Goal: Information Seeking & Learning: Learn about a topic

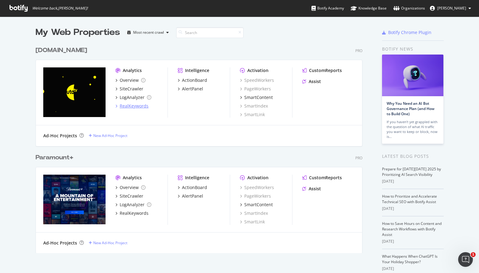
click at [133, 106] on div "RealKeywords" at bounding box center [134, 106] width 29 height 6
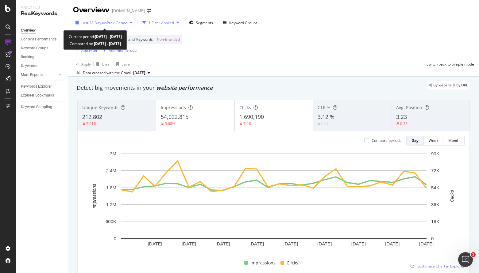
click at [117, 25] on span "vs Prev. Period" at bounding box center [115, 22] width 24 height 5
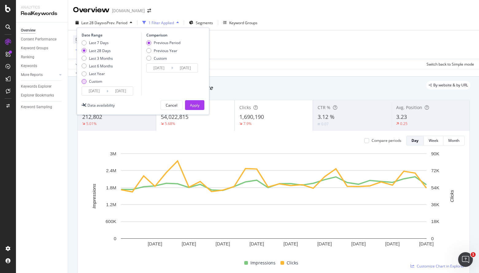
click at [83, 84] on div "Custom" at bounding box center [97, 81] width 31 height 5
click at [100, 92] on input "2025/09/02" at bounding box center [94, 91] width 25 height 9
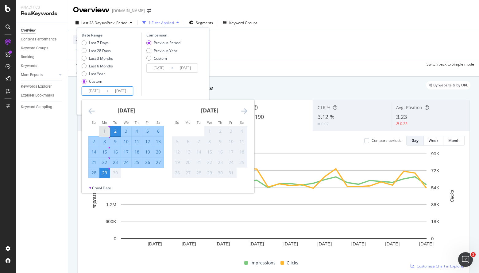
click at [103, 131] on div "1" at bounding box center [104, 131] width 10 height 6
type input "2025/09/01"
type input "2025/08/03"
type input "2025/08/31"
click at [115, 174] on div "30" at bounding box center [115, 173] width 10 height 6
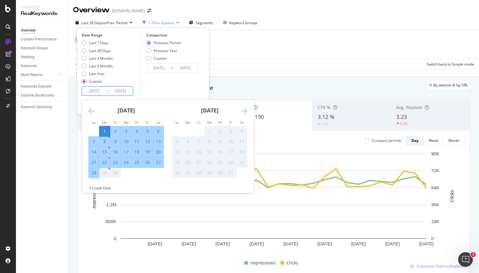
click at [129, 90] on input "2025/09/29" at bounding box center [120, 91] width 25 height 9
click at [93, 136] on td "Calendar" at bounding box center [94, 131] width 11 height 10
click at [95, 141] on div "7" at bounding box center [94, 142] width 10 height 6
type input "2025/09/07"
type input "2025/08/25"
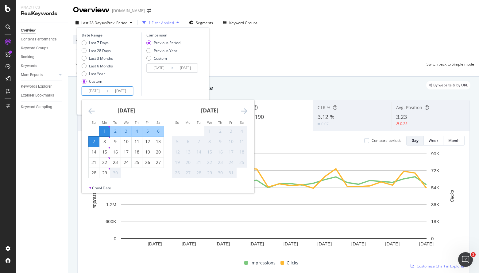
click at [119, 92] on input "2025/09/07" at bounding box center [120, 91] width 25 height 9
click at [94, 144] on div "7" at bounding box center [94, 142] width 10 height 6
click at [102, 90] on input "2025/09/01" at bounding box center [94, 91] width 25 height 9
click at [103, 132] on div "1" at bounding box center [104, 131] width 10 height 6
click at [96, 141] on div "7" at bounding box center [94, 142] width 10 height 6
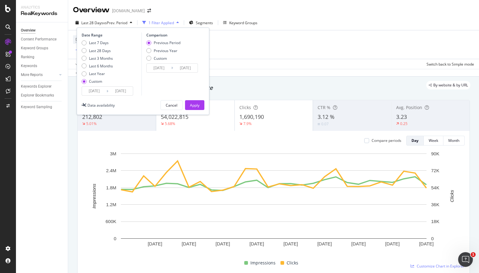
click at [100, 89] on input "2025/09/01" at bounding box center [94, 91] width 25 height 9
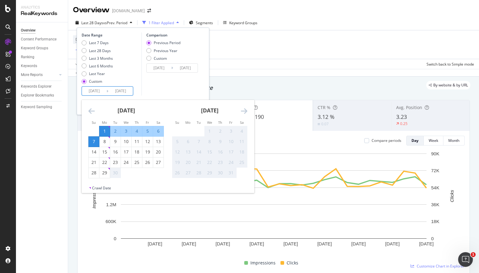
click at [96, 140] on div "7" at bounding box center [94, 142] width 10 height 6
type input "2025/09/07"
type input "2025/09/06"
click at [160, 163] on div "27" at bounding box center [158, 163] width 10 height 6
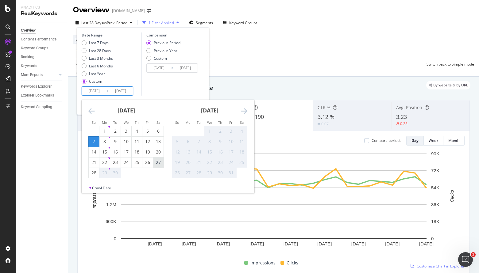
type input "2025/09/27"
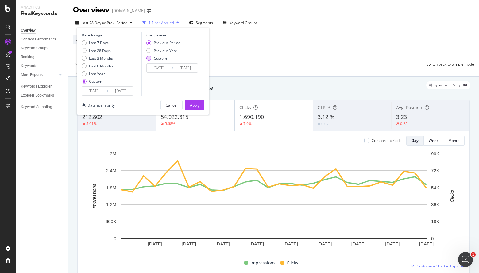
click at [154, 57] on div "Custom" at bounding box center [160, 58] width 13 height 5
click at [168, 67] on input "2025/08/17" at bounding box center [159, 68] width 25 height 9
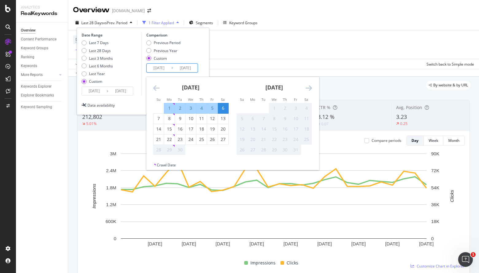
click at [157, 87] on icon "Move backward to switch to the previous month." at bounding box center [156, 87] width 6 height 7
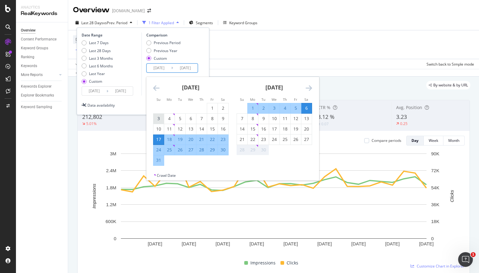
click at [159, 119] on div "3" at bounding box center [158, 119] width 10 height 6
type input "2025/08/03"
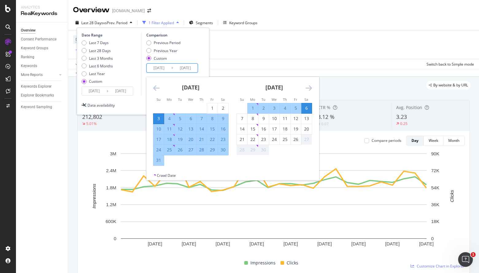
click at [222, 139] on div "23" at bounding box center [223, 140] width 10 height 6
type input "2025/08/23"
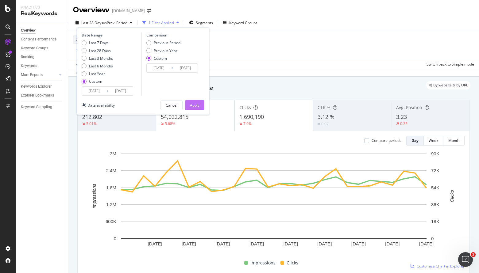
click at [199, 108] on button "Apply" at bounding box center [194, 105] width 19 height 10
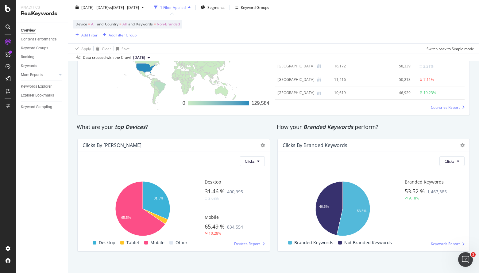
scroll to position [971, 0]
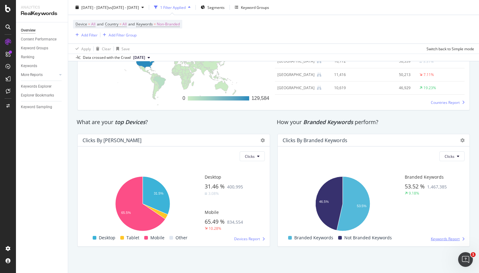
click at [440, 238] on span "Keywords Report" at bounding box center [445, 239] width 29 height 5
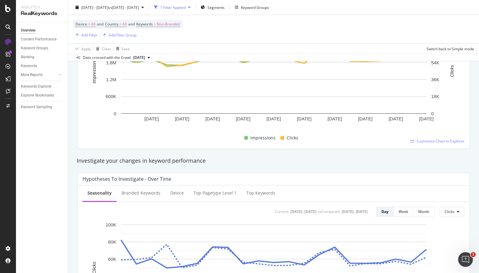
scroll to position [0, 0]
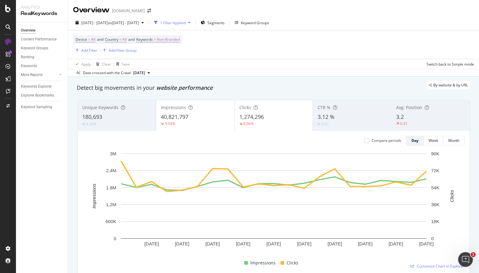
click at [124, 116] on div "180,693" at bounding box center [116, 117] width 69 height 8
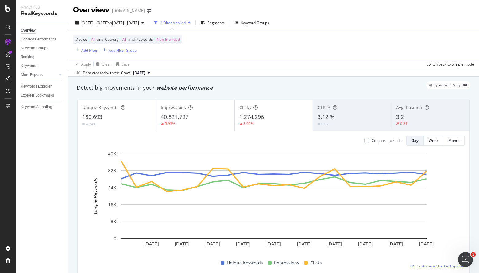
click at [117, 126] on div "4.34%" at bounding box center [116, 124] width 69 height 6
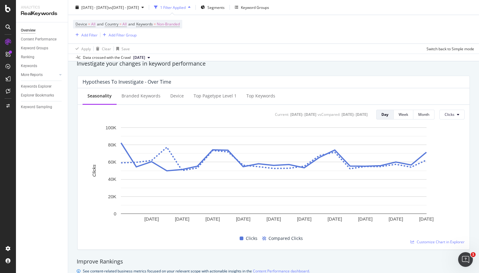
scroll to position [224, 0]
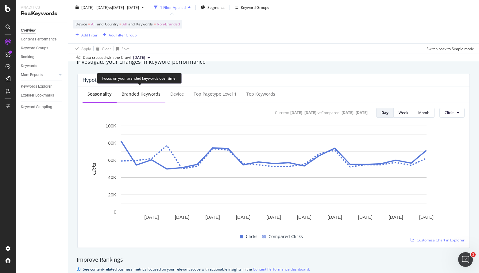
click at [154, 95] on div "Branded Keywords" at bounding box center [141, 94] width 39 height 6
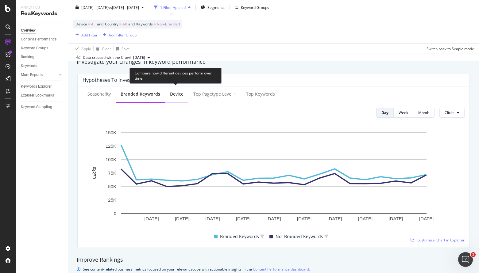
click at [176, 93] on div "Device" at bounding box center [177, 94] width 14 height 6
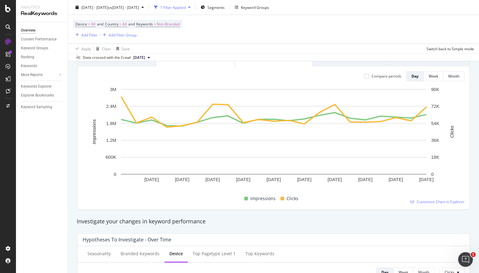
scroll to position [0, 0]
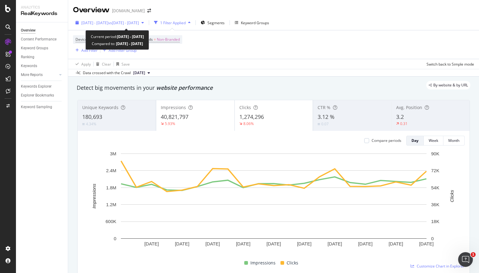
click at [98, 24] on span "[DATE] - [DATE]" at bounding box center [94, 22] width 27 height 5
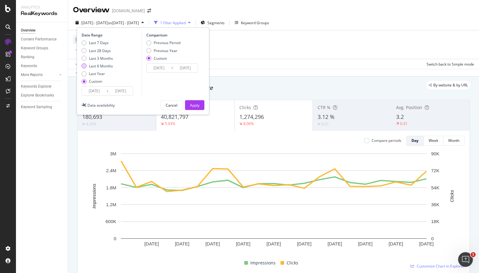
click at [97, 65] on div "Last 6 Months" at bounding box center [101, 66] width 24 height 5
type input "2025/03/30"
type input "2025/09/29"
click at [149, 49] on div "Previous Year" at bounding box center [148, 50] width 5 height 5
type input "2024/03/31"
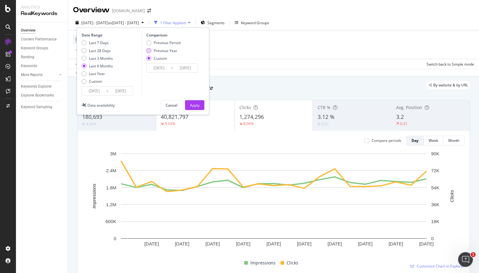
type input "2024/09/30"
click at [195, 103] on div "Apply" at bounding box center [195, 105] width 10 height 5
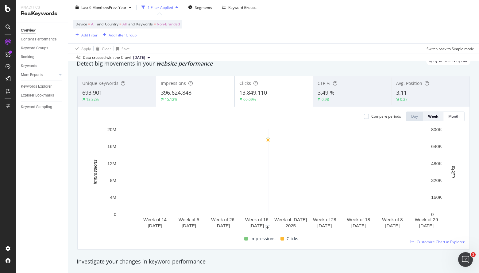
scroll to position [18, 0]
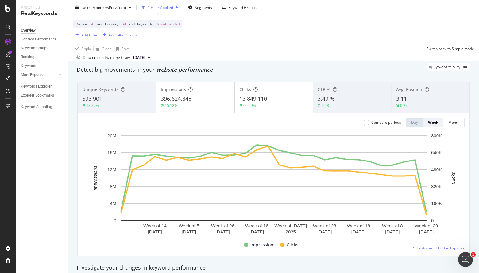
click at [354, 103] on div "3.49 %" at bounding box center [352, 99] width 69 height 8
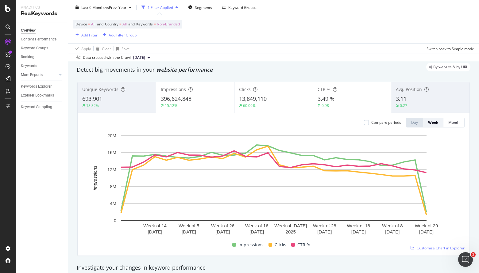
click at [437, 105] on div "0.27" at bounding box center [430, 106] width 69 height 6
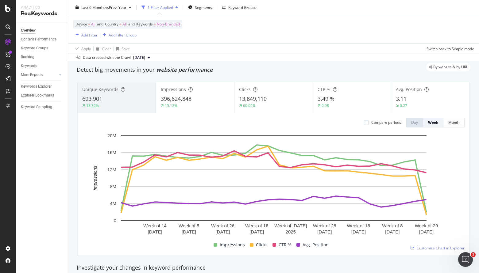
click at [413, 99] on div "3.11" at bounding box center [430, 99] width 69 height 8
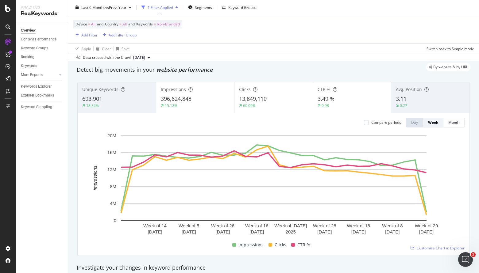
click at [421, 107] on div "0.27" at bounding box center [430, 106] width 69 height 6
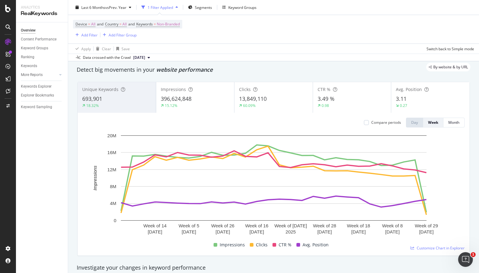
click at [421, 107] on div "0.27" at bounding box center [430, 106] width 69 height 6
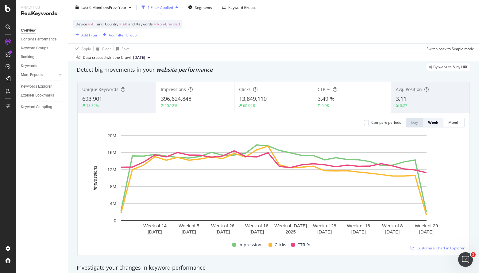
click at [415, 102] on div "3.11" at bounding box center [430, 99] width 69 height 8
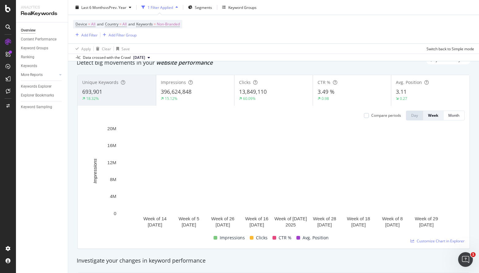
scroll to position [0, 0]
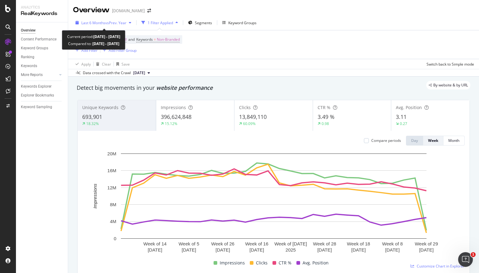
click at [120, 21] on span "vs Prev. Year" at bounding box center [115, 22] width 21 height 5
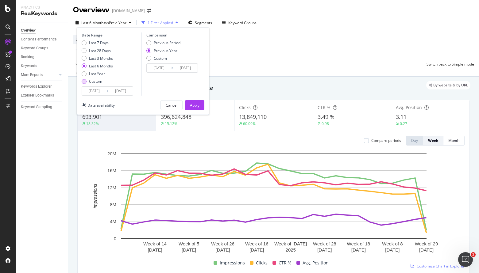
click at [85, 82] on div "Custom" at bounding box center [84, 81] width 5 height 5
type input "2025/09/02"
type input "2024/09/03"
click at [97, 91] on input "2025/09/02" at bounding box center [94, 91] width 25 height 9
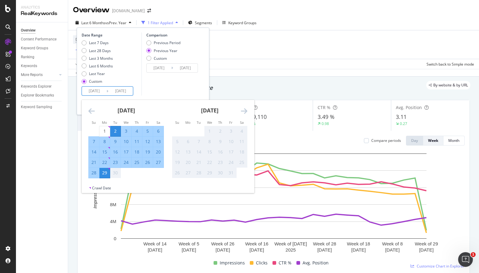
click at [92, 110] on icon "Move backward to switch to the previous month." at bounding box center [91, 110] width 6 height 7
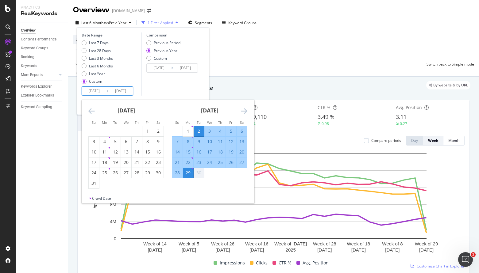
click at [92, 110] on icon "Move backward to switch to the previous month." at bounding box center [91, 110] width 6 height 7
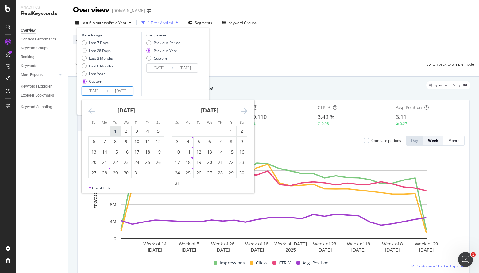
click at [116, 130] on div "1" at bounding box center [115, 131] width 10 height 6
type input "2025/07/01"
type input "2024/07/02"
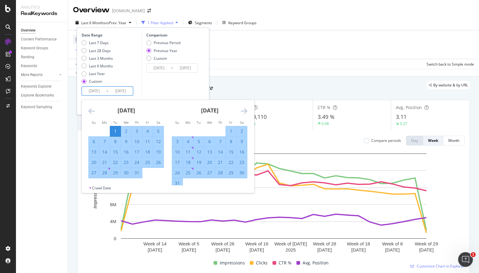
click at [138, 172] on div "31" at bounding box center [137, 173] width 10 height 6
type input "2025/07/31"
type input "2024/08/01"
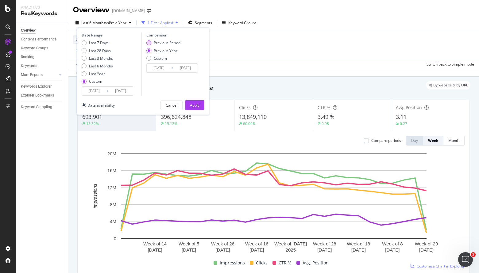
click at [165, 42] on div "Previous Period" at bounding box center [167, 42] width 27 height 5
type input "2025/05/31"
type input "2025/06/30"
click at [195, 106] on div "Apply" at bounding box center [195, 105] width 10 height 5
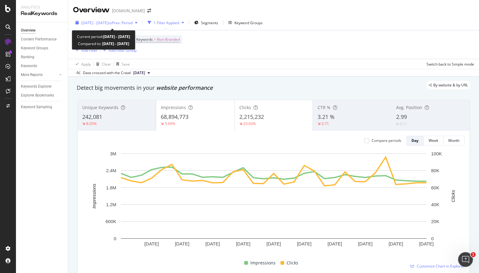
click at [133, 24] on span "vs Prev. Period" at bounding box center [120, 22] width 24 height 5
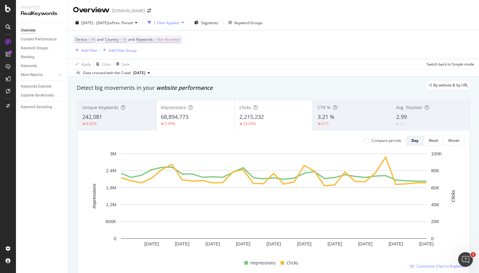
click at [244, 82] on div "By website & by URL" at bounding box center [271, 85] width 400 height 9
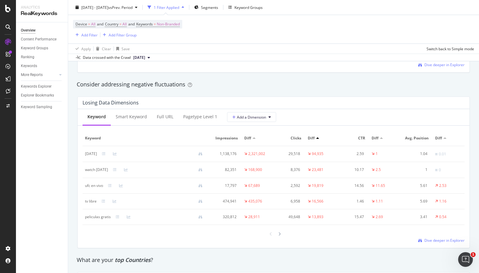
scroll to position [699, 0]
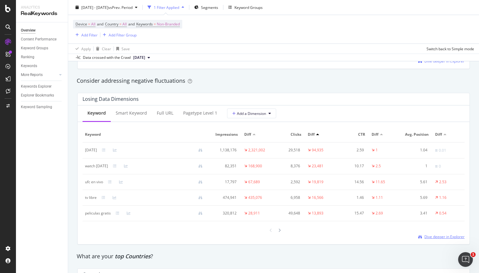
click at [448, 239] on span "Dive deeper in Explorer" at bounding box center [444, 236] width 40 height 5
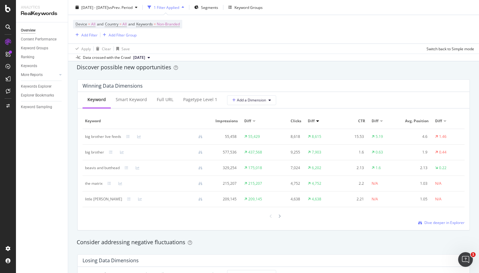
scroll to position [537, 0]
click at [439, 222] on span "Dive deeper in Explorer" at bounding box center [444, 223] width 40 height 5
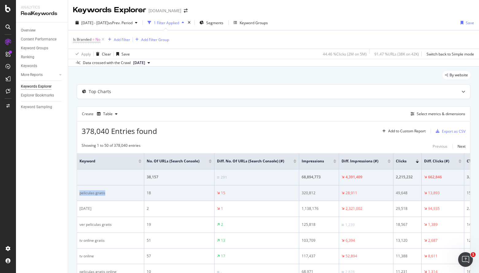
drag, startPoint x: 108, startPoint y: 194, endPoint x: 80, endPoint y: 194, distance: 28.2
click at [80, 194] on div "peliculas gratis" at bounding box center [110, 194] width 62 height 6
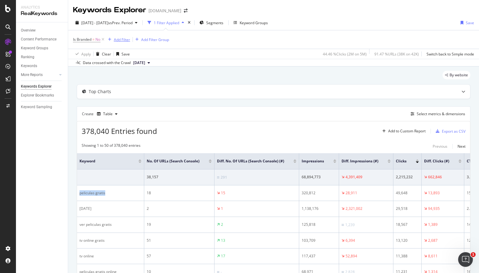
click at [124, 40] on div "Add Filter" at bounding box center [122, 39] width 16 height 5
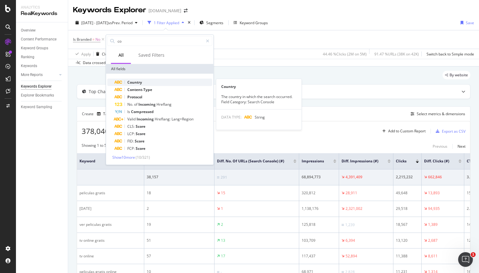
type input "co"
click at [140, 81] on span "Country" at bounding box center [134, 82] width 15 height 5
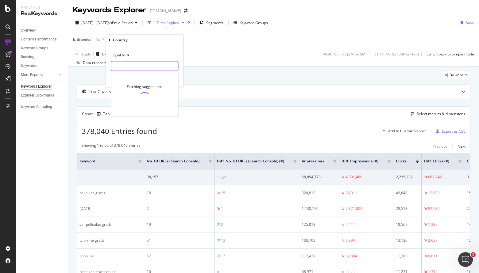
click at [135, 66] on input "text" at bounding box center [144, 66] width 67 height 10
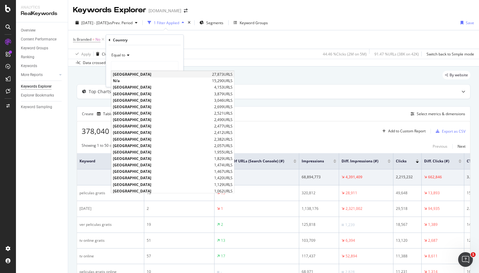
click at [142, 73] on span "[GEOGRAPHIC_DATA]" at bounding box center [162, 74] width 98 height 5
type input "[GEOGRAPHIC_DATA]"
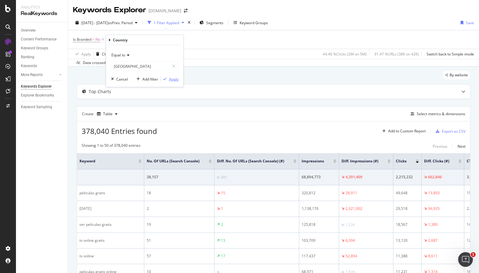
click at [171, 76] on div "Apply" at bounding box center [174, 78] width 10 height 5
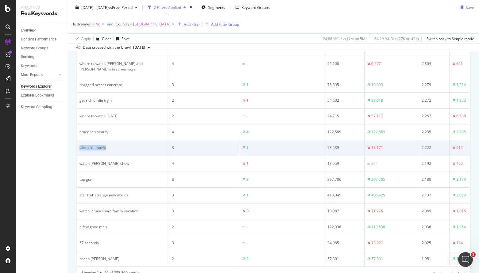
drag, startPoint x: 122, startPoint y: 154, endPoint x: 78, endPoint y: 149, distance: 43.8
click at [78, 149] on td "silent hill movie" at bounding box center [123, 148] width 92 height 16
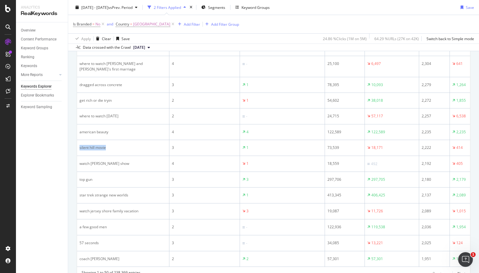
copy div "silent hill movie"
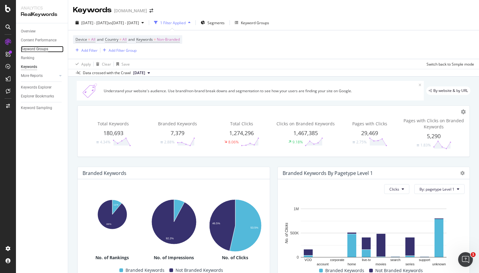
click at [44, 49] on div "Keyword Groups" at bounding box center [34, 49] width 27 height 6
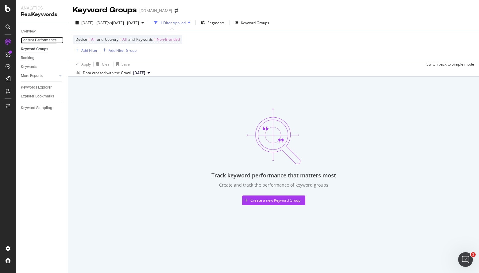
click at [45, 38] on div "Content Performance" at bounding box center [39, 40] width 36 height 6
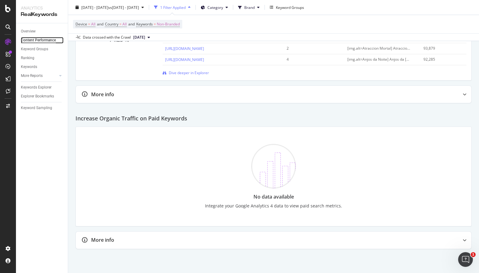
scroll to position [881, 0]
click at [52, 74] on div at bounding box center [54, 76] width 6 height 6
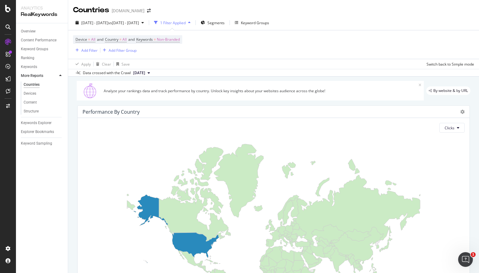
click at [30, 28] on div "Overview" at bounding box center [44, 31] width 47 height 9
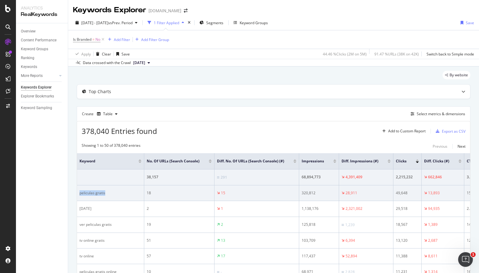
drag, startPoint x: 113, startPoint y: 197, endPoint x: 79, endPoint y: 194, distance: 34.2
click at [79, 194] on td "peliculas gratis" at bounding box center [110, 194] width 67 height 16
copy div "peliculas gratis"
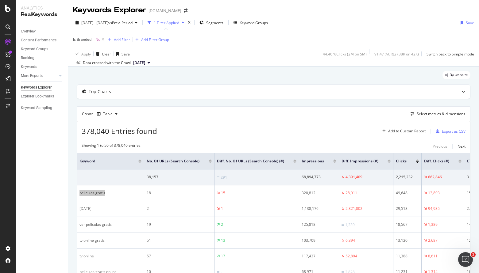
drag, startPoint x: 92, startPoint y: 195, endPoint x: 329, endPoint y: 4, distance: 304.5
click at [0, 0] on div "Analytics RealKeywords Overview Content Performance Keyword Groups Ranking Keyw…" at bounding box center [239, 136] width 479 height 273
